Goal: Task Accomplishment & Management: Manage account settings

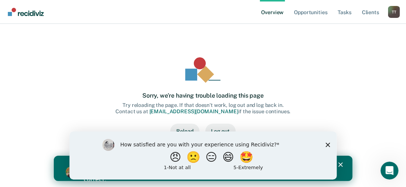
click at [327, 143] on icon "Close survey" at bounding box center [327, 145] width 4 height 4
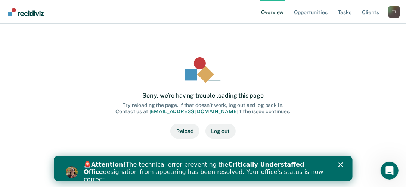
click at [339, 163] on polygon "Close" at bounding box center [340, 164] width 4 height 4
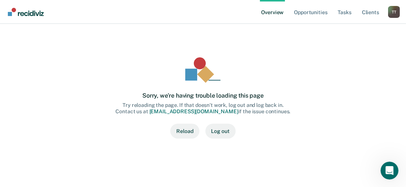
click at [187, 133] on button "Reload" at bounding box center [184, 131] width 29 height 15
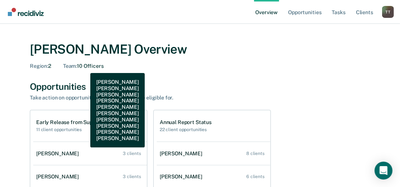
click at [85, 68] on div "Team : 10 Officers" at bounding box center [83, 66] width 41 height 6
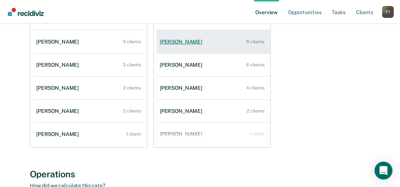
click at [183, 43] on div "[PERSON_NAME]" at bounding box center [183, 42] width 46 height 6
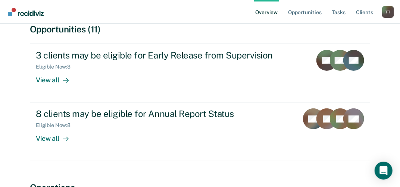
scroll to position [65, 0]
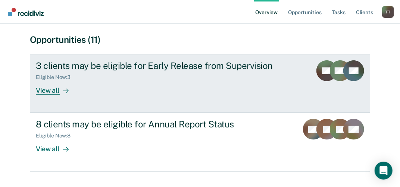
click at [57, 91] on div "View all" at bounding box center [57, 88] width 42 height 15
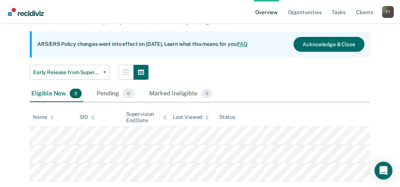
scroll to position [75, 0]
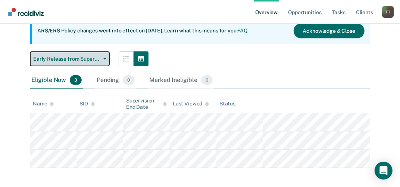
click at [102, 60] on button "Early Release from Supervision" at bounding box center [70, 59] width 80 height 15
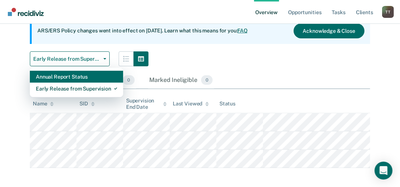
click at [91, 82] on div "Annual Report Status" at bounding box center [76, 77] width 81 height 12
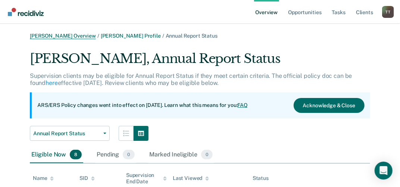
click at [74, 36] on link "[PERSON_NAME] Overview" at bounding box center [63, 36] width 66 height 6
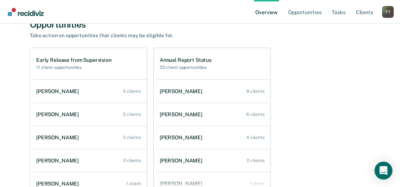
scroll to position [75, 0]
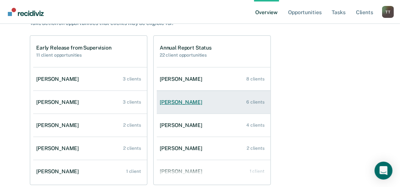
click at [186, 105] on div "[PERSON_NAME]" at bounding box center [183, 102] width 46 height 6
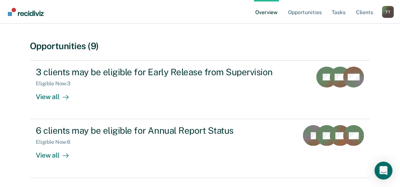
scroll to position [75, 0]
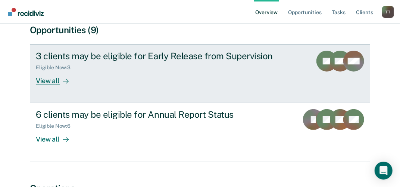
click at [57, 82] on div "View all" at bounding box center [57, 78] width 42 height 15
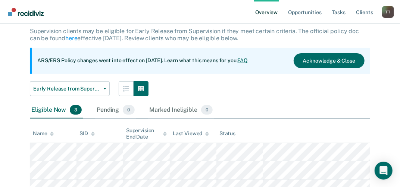
scroll to position [79, 0]
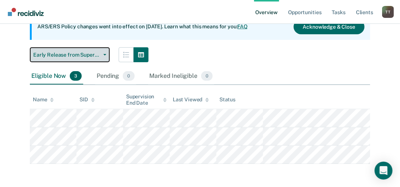
click at [106, 56] on button "Early Release from Supervision" at bounding box center [70, 54] width 80 height 15
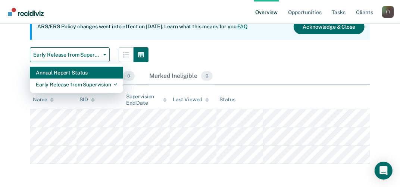
click at [89, 73] on div "Annual Report Status" at bounding box center [76, 73] width 81 height 12
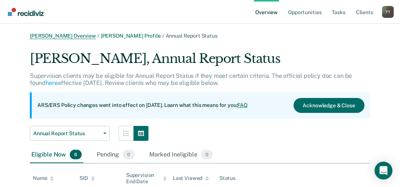
click at [75, 36] on link "[PERSON_NAME] Overview" at bounding box center [63, 36] width 66 height 6
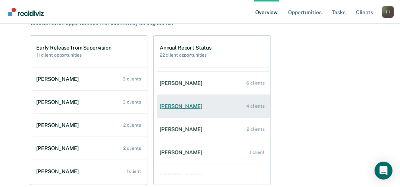
scroll to position [30, 0]
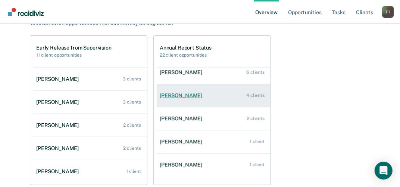
click at [181, 96] on div "[PERSON_NAME]" at bounding box center [183, 96] width 46 height 6
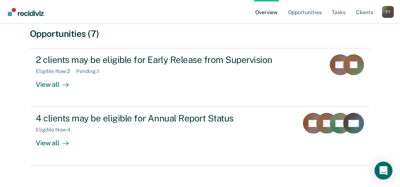
scroll to position [75, 0]
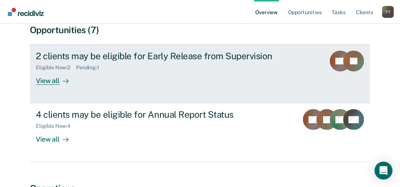
click at [55, 82] on div "View all" at bounding box center [57, 78] width 42 height 15
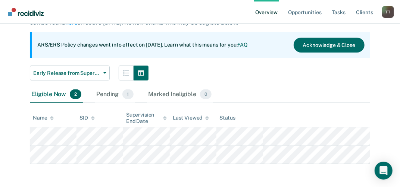
scroll to position [60, 0]
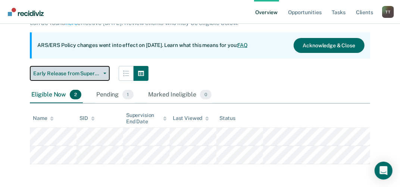
click at [102, 74] on button "Early Release from Supervision" at bounding box center [70, 73] width 80 height 15
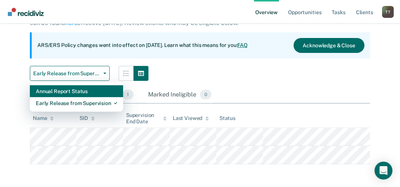
click at [87, 94] on div "Annual Report Status" at bounding box center [76, 91] width 81 height 12
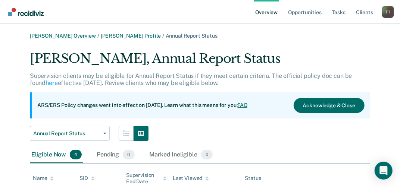
click at [69, 36] on link "[PERSON_NAME] Overview" at bounding box center [63, 36] width 66 height 6
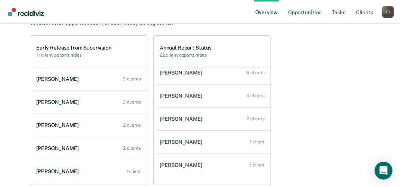
scroll to position [30, 0]
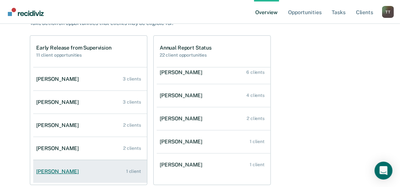
click at [59, 172] on div "[PERSON_NAME]" at bounding box center [59, 172] width 46 height 6
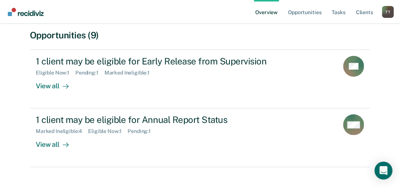
scroll to position [75, 0]
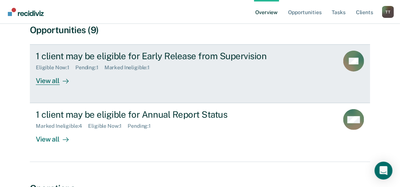
click at [57, 83] on div "View all" at bounding box center [57, 78] width 42 height 15
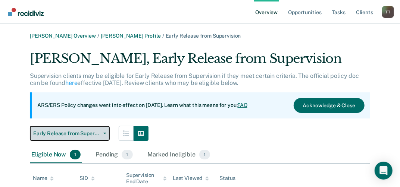
click at [103, 136] on button "Early Release from Supervision" at bounding box center [70, 133] width 80 height 15
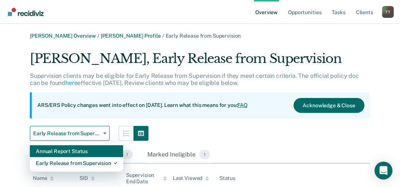
click at [93, 149] on div "Annual Report Status" at bounding box center [76, 152] width 81 height 12
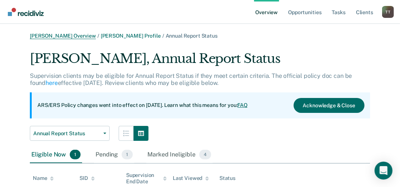
click at [66, 36] on link "[PERSON_NAME] Overview" at bounding box center [63, 36] width 66 height 6
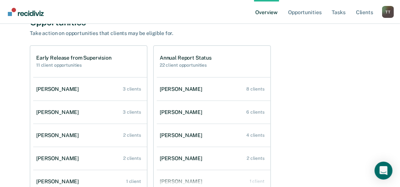
scroll to position [75, 0]
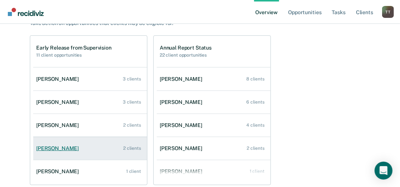
click at [65, 149] on div "[PERSON_NAME]" at bounding box center [59, 149] width 46 height 6
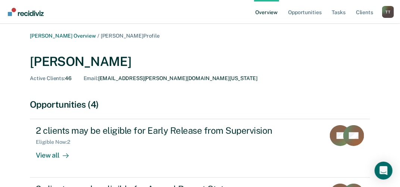
scroll to position [37, 0]
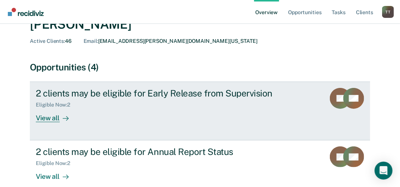
click at [58, 121] on div "View all" at bounding box center [57, 115] width 42 height 15
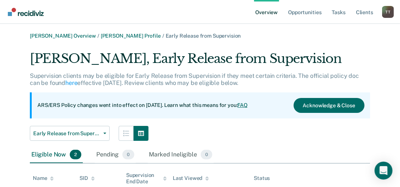
scroll to position [37, 0]
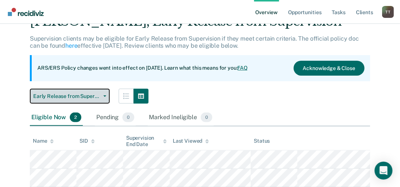
click at [104, 97] on icon "button" at bounding box center [104, 96] width 3 height 1
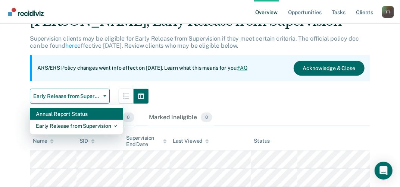
click at [84, 113] on div "Annual Report Status" at bounding box center [76, 114] width 81 height 12
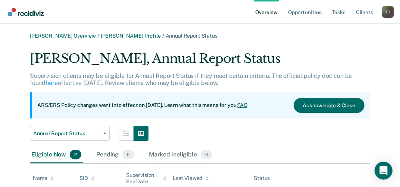
click at [63, 35] on link "[PERSON_NAME] Overview" at bounding box center [63, 36] width 66 height 6
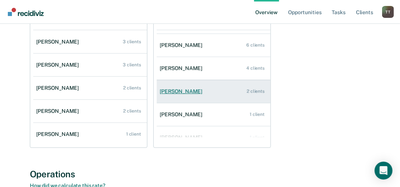
scroll to position [30, 0]
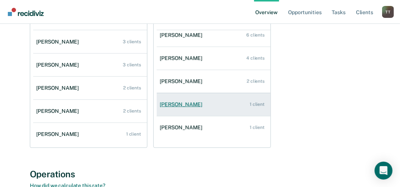
click at [179, 108] on link "[PERSON_NAME] 1 client" at bounding box center [214, 104] width 114 height 21
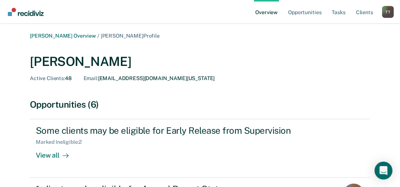
scroll to position [37, 0]
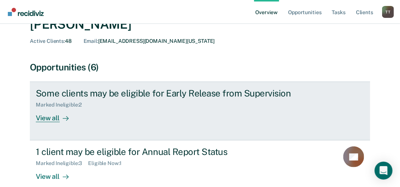
click at [59, 119] on div "View all" at bounding box center [57, 115] width 42 height 15
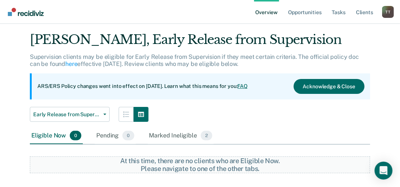
scroll to position [28, 0]
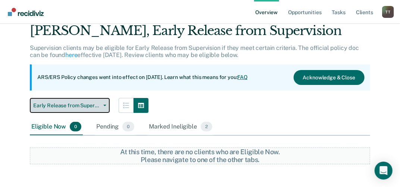
click at [101, 108] on button "Early Release from Supervision" at bounding box center [70, 105] width 80 height 15
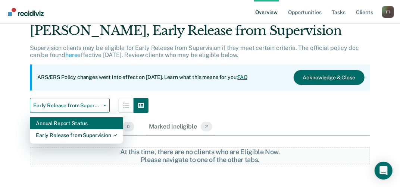
click at [88, 120] on div "Annual Report Status" at bounding box center [76, 124] width 81 height 12
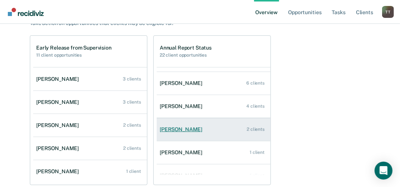
scroll to position [30, 0]
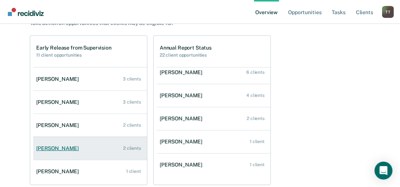
click at [65, 149] on div "Kisa Robinson" at bounding box center [59, 149] width 46 height 6
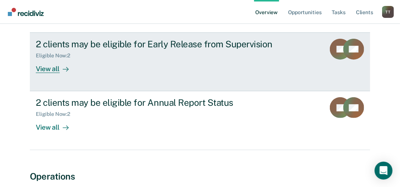
scroll to position [75, 0]
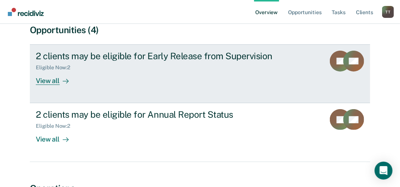
click at [60, 80] on div at bounding box center [64, 81] width 9 height 9
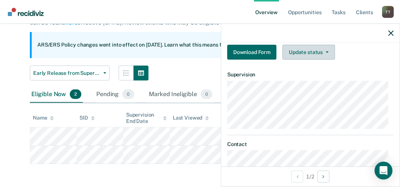
scroll to position [149, 0]
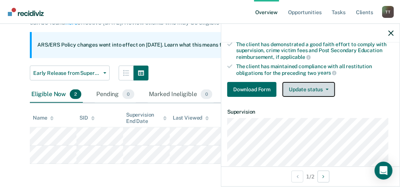
click at [327, 90] on button "Update status" at bounding box center [309, 89] width 53 height 15
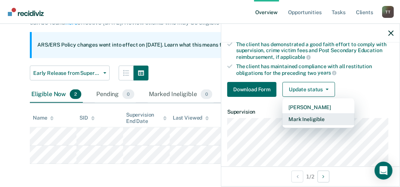
click at [316, 118] on button "Mark Ineligible" at bounding box center [319, 119] width 72 height 12
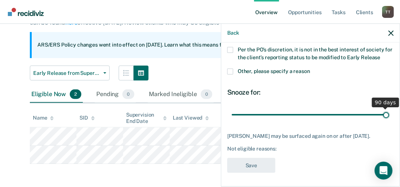
drag, startPoint x: 285, startPoint y: 112, endPoint x: 387, endPoint y: 114, distance: 102.3
type input "90"
click at [387, 114] on input "range" at bounding box center [311, 114] width 158 height 13
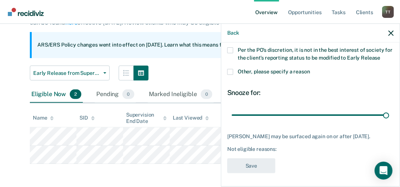
click at [243, 150] on div "Not eligible reasons:" at bounding box center [310, 149] width 166 height 6
click at [286, 147] on div "Not eligible reasons:" at bounding box center [310, 149] width 166 height 6
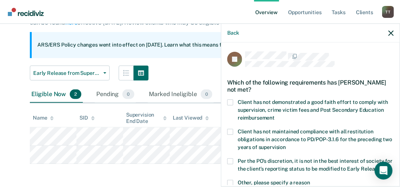
scroll to position [37, 0]
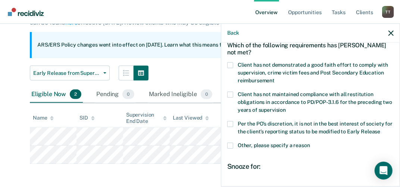
click at [231, 147] on span at bounding box center [230, 146] width 6 height 6
click at [310, 143] on input "Other, please specify a reason" at bounding box center [310, 143] width 0 height 0
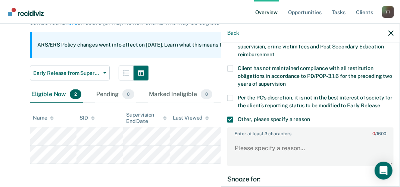
scroll to position [75, 0]
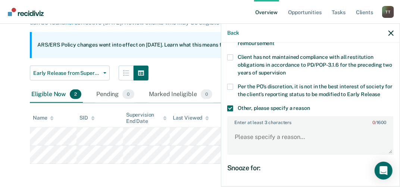
click at [244, 123] on label "Enter at least 3 characters 0 / 1600" at bounding box center [310, 121] width 165 height 8
click at [244, 127] on textarea "Enter at least 3 characters 0 / 1600" at bounding box center [310, 141] width 165 height 28
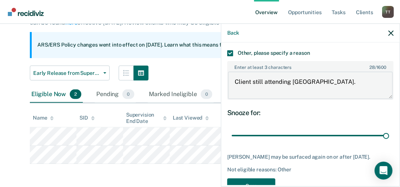
scroll to position [149, 0]
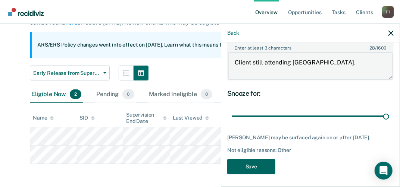
type textarea "Client still attending SOTP."
click at [257, 166] on button "Save" at bounding box center [251, 166] width 48 height 15
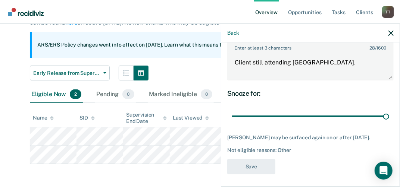
scroll to position [42, 0]
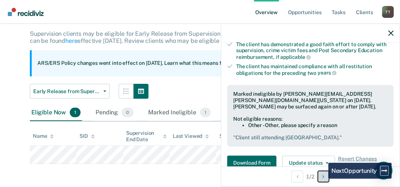
click at [323, 179] on button "Next Opportunity" at bounding box center [324, 177] width 12 height 12
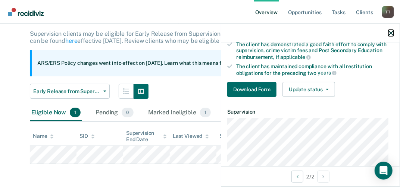
click at [390, 34] on icon "button" at bounding box center [391, 33] width 5 height 5
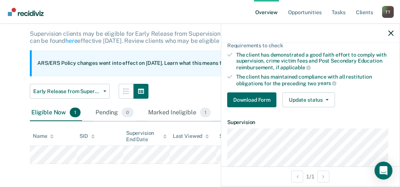
scroll to position [149, 0]
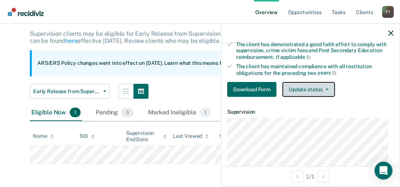
click at [321, 88] on button "Update status" at bounding box center [309, 89] width 53 height 15
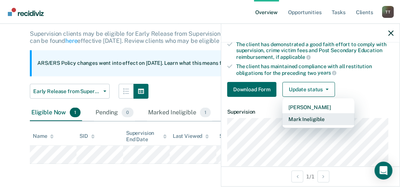
click at [319, 118] on button "Mark Ineligible" at bounding box center [319, 119] width 72 height 12
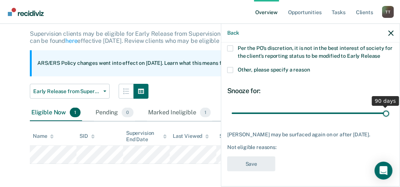
drag, startPoint x: 283, startPoint y: 109, endPoint x: 389, endPoint y: 107, distance: 105.3
type input "90"
click at [389, 107] on input "range" at bounding box center [311, 113] width 158 height 13
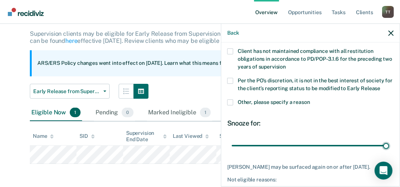
scroll to position [80, 0]
click at [230, 101] on span at bounding box center [230, 103] width 6 height 6
click at [310, 100] on input "Other, please specify a reason" at bounding box center [310, 100] width 0 height 0
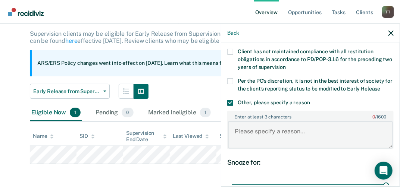
click at [244, 133] on textarea "Enter at least 3 characters 0 / 1600" at bounding box center [310, 135] width 165 height 28
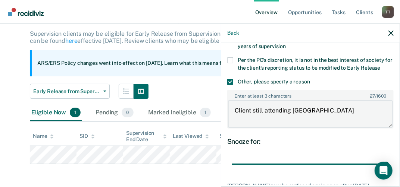
scroll to position [156, 0]
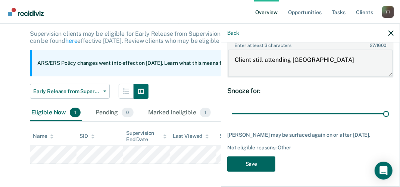
type textarea "Client still attending SOTP"
click at [255, 163] on button "Save" at bounding box center [251, 164] width 48 height 15
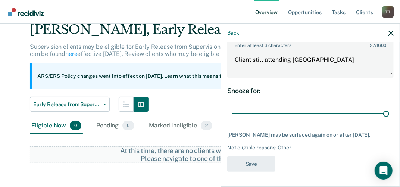
scroll to position [28, 0]
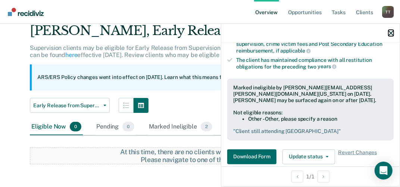
click at [394, 33] on icon "button" at bounding box center [391, 33] width 5 height 5
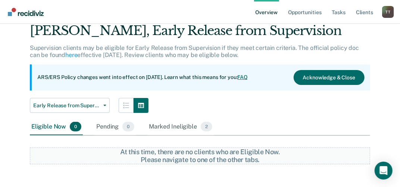
scroll to position [0, 0]
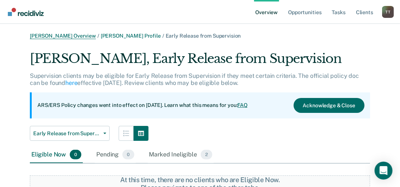
click at [58, 36] on link "[PERSON_NAME] Overview" at bounding box center [63, 36] width 66 height 6
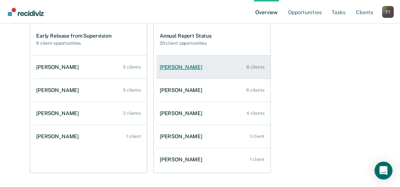
scroll to position [75, 0]
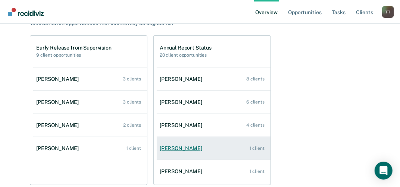
click at [180, 152] on link "[PERSON_NAME] 1 client" at bounding box center [214, 148] width 114 height 21
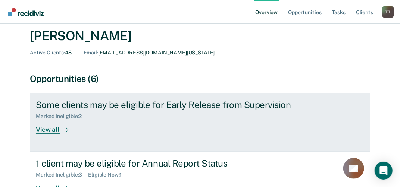
scroll to position [75, 0]
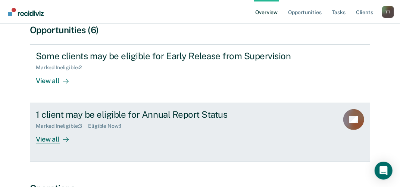
click at [54, 140] on div "View all" at bounding box center [57, 137] width 42 height 15
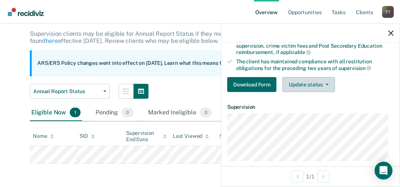
scroll to position [112, 0]
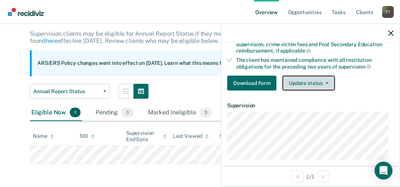
click at [315, 85] on button "Update status" at bounding box center [309, 83] width 53 height 15
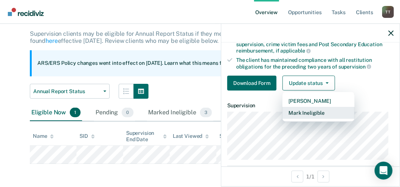
click at [309, 109] on button "Mark Ineligible" at bounding box center [319, 113] width 72 height 12
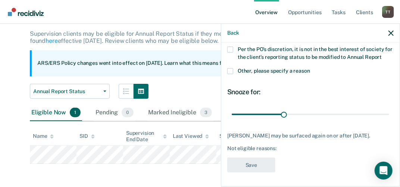
click at [230, 74] on span at bounding box center [230, 71] width 6 height 6
click at [310, 68] on input "Other, please specify a reason" at bounding box center [310, 68] width 0 height 0
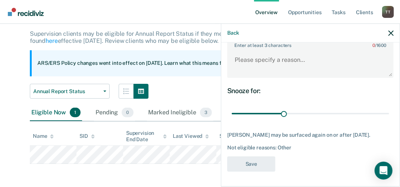
scroll to position [164, 0]
click at [242, 52] on textarea "Enter at least 3 characters 0 / 1600" at bounding box center [310, 64] width 165 height 28
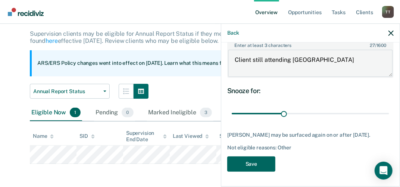
type textarea "Client still attending SOTP"
click at [254, 165] on button "Save" at bounding box center [251, 164] width 48 height 15
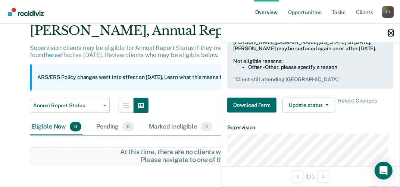
click at [391, 34] on icon "button" at bounding box center [391, 33] width 5 height 5
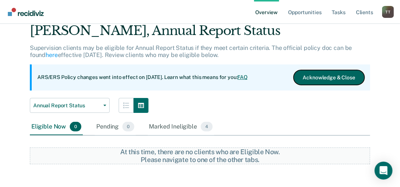
click at [344, 79] on button "Acknowledge & Close" at bounding box center [329, 77] width 71 height 15
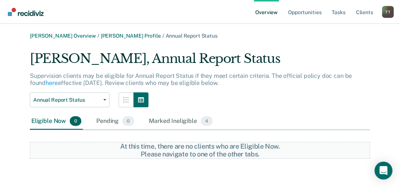
scroll to position [0, 0]
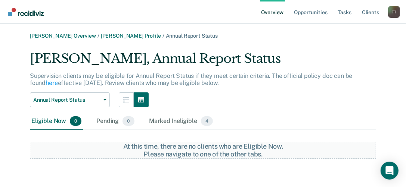
click at [61, 35] on link "[PERSON_NAME] Overview" at bounding box center [63, 36] width 66 height 6
